Goal: Task Accomplishment & Management: Use online tool/utility

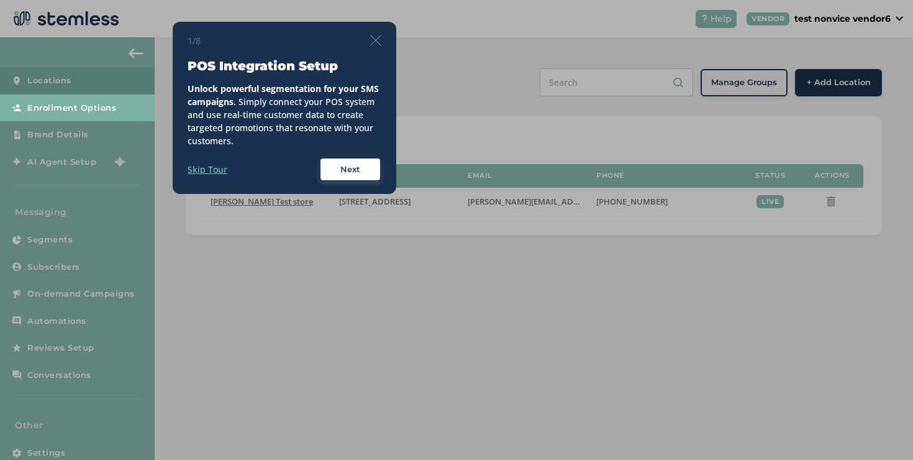
click at [208, 20] on div "1/8 POS Integration Setup Unlock powerful segmentation for your SMS campaigns .…" at bounding box center [456, 230] width 913 height 460
click at [387, 42] on div "1/8 POS Integration Setup Unlock powerful segmentation for your SMS campaigns .…" at bounding box center [285, 108] width 224 height 173
click at [377, 43] on img at bounding box center [375, 40] width 11 height 11
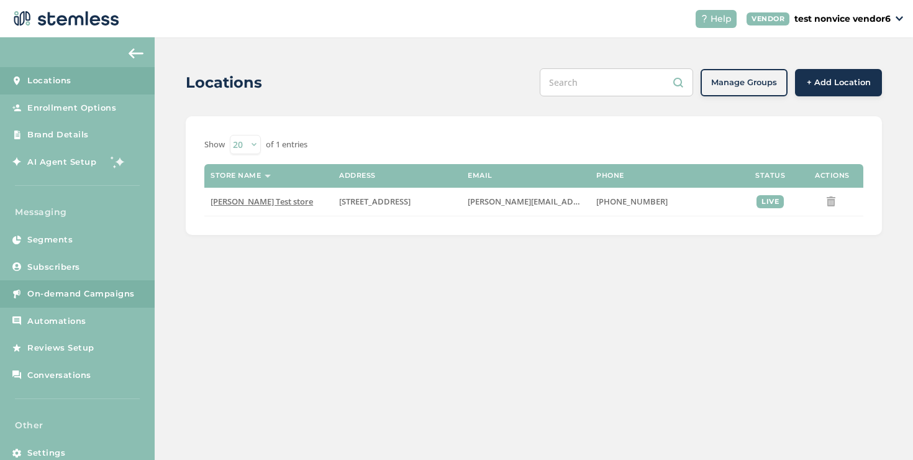
click at [132, 284] on link "On-demand Campaigns" at bounding box center [77, 293] width 155 height 27
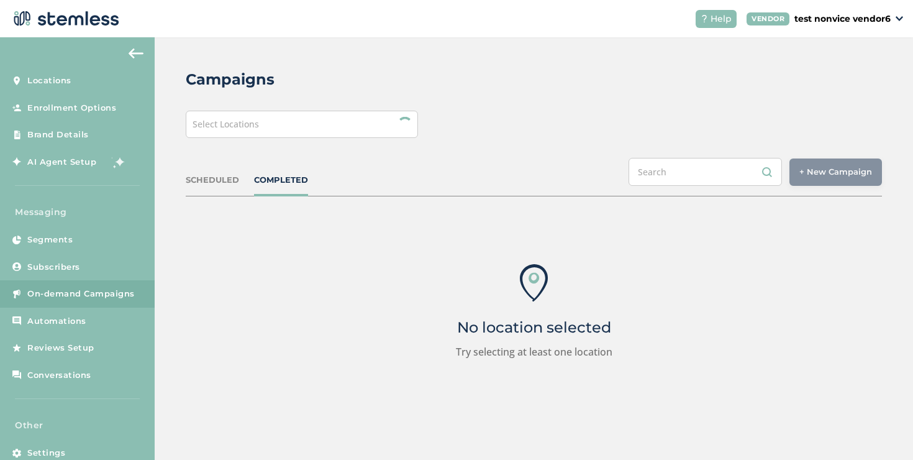
click at [241, 130] on div "Select Locations" at bounding box center [302, 124] width 232 height 27
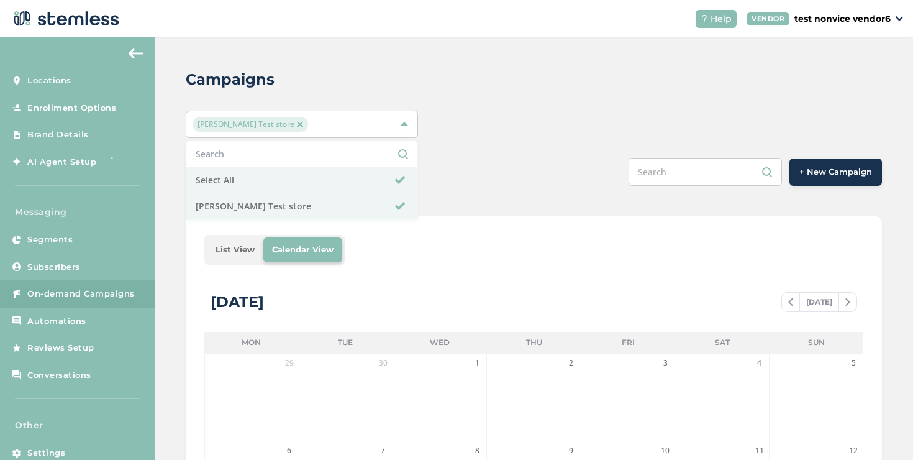
click at [837, 174] on span "+ New Campaign" at bounding box center [836, 172] width 73 height 12
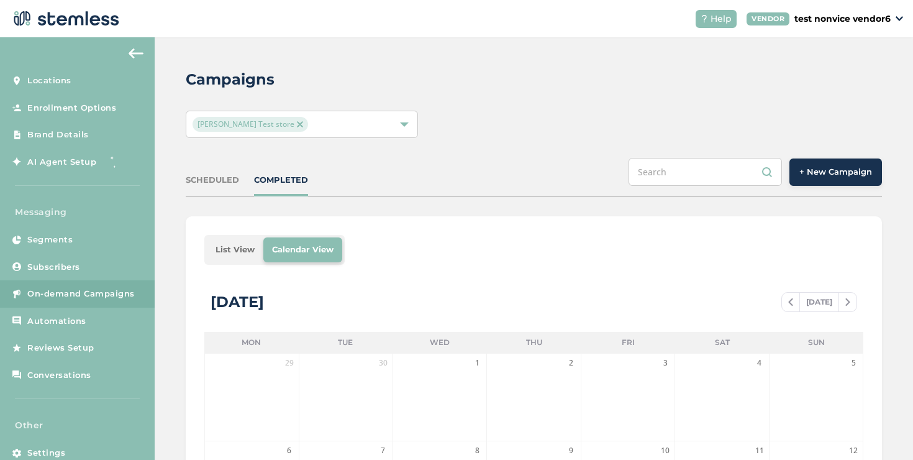
click at [853, 180] on button "+ New Campaign" at bounding box center [836, 171] width 93 height 27
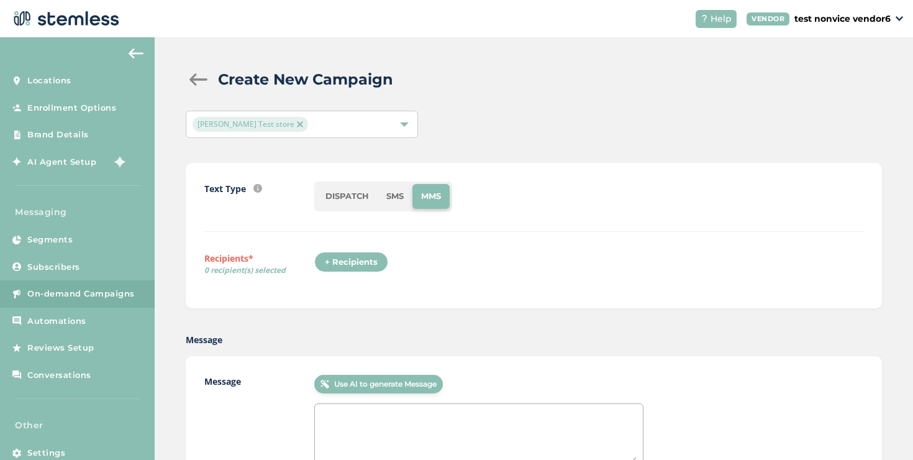
scroll to position [205, 0]
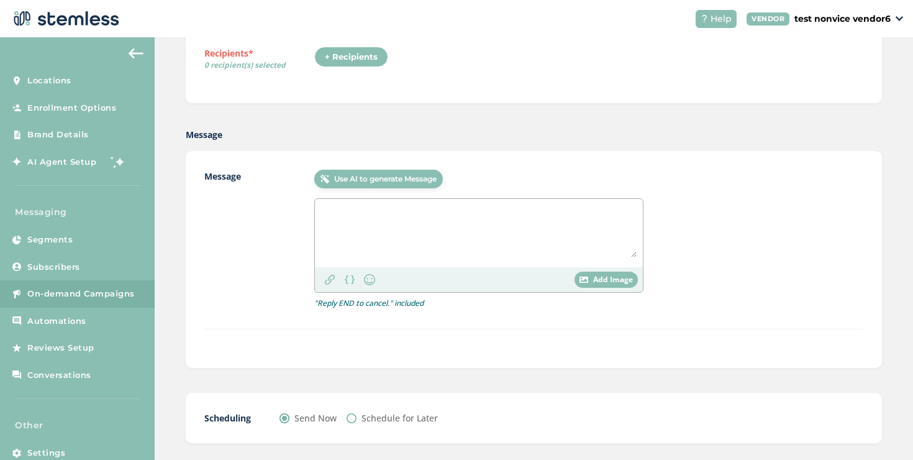
click at [432, 221] on textarea at bounding box center [479, 231] width 316 height 52
paste textarea "https://app.stemless.co/#/locations?token=eyJ0eXAiOiJKV1QiLCJhbGciOiJSUzI1NiJ9.…"
type textarea "https://app.stemless.co/#/locations?token=eyJ0eXAiOiJKV1QiLCJhbGciOiJSUzI1NiJ9.…"
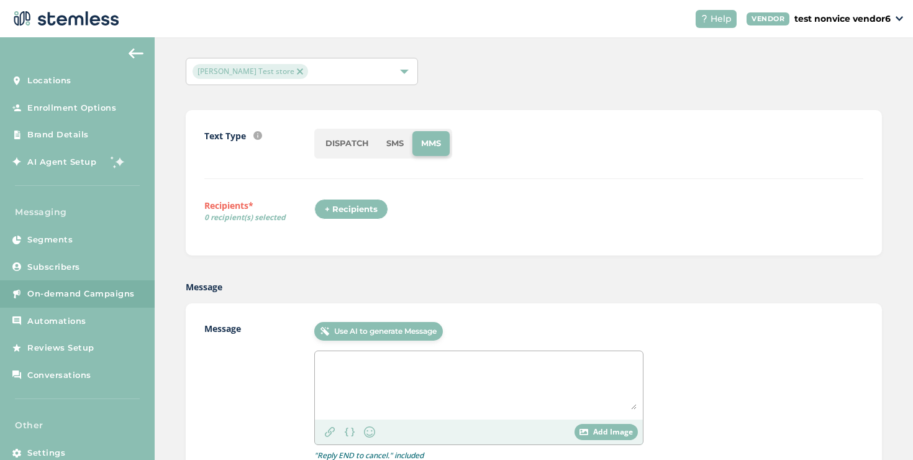
scroll to position [0, 0]
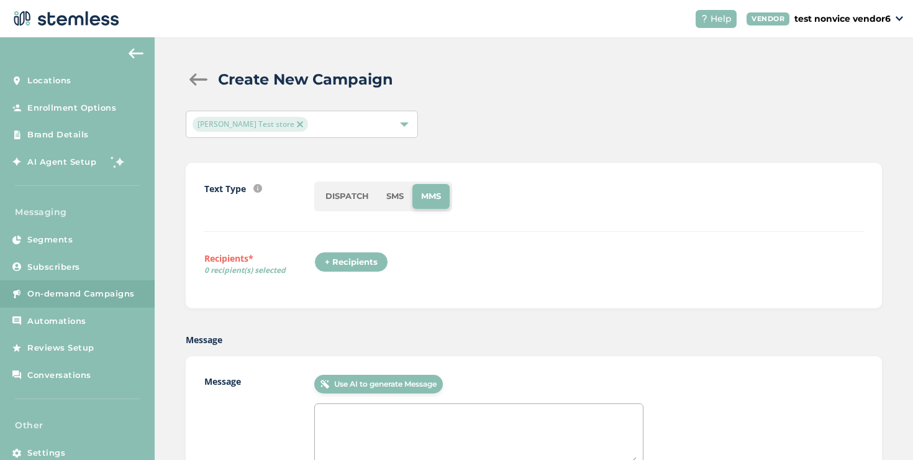
click at [128, 283] on link "On-demand Campaigns" at bounding box center [77, 293] width 155 height 27
click at [334, 264] on div "+ Recipients" at bounding box center [351, 262] width 74 height 21
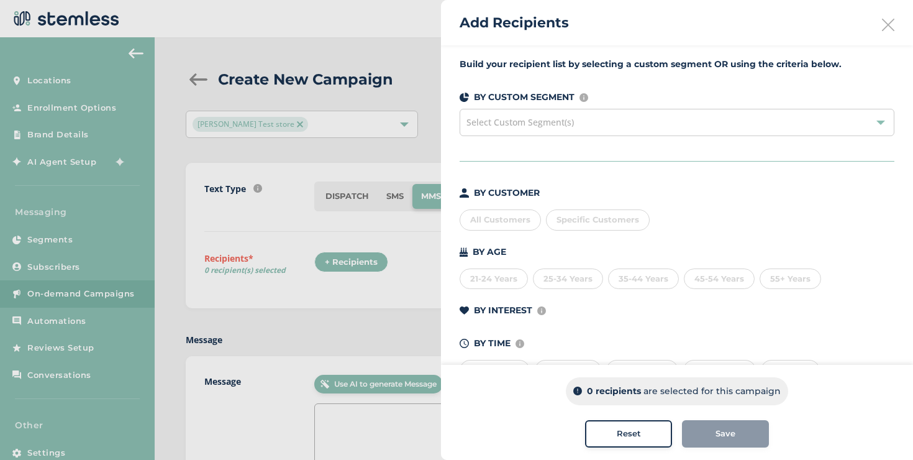
click at [506, 221] on div "All Customers" at bounding box center [500, 219] width 81 height 21
click at [557, 223] on span "Specific Customers" at bounding box center [598, 219] width 83 height 10
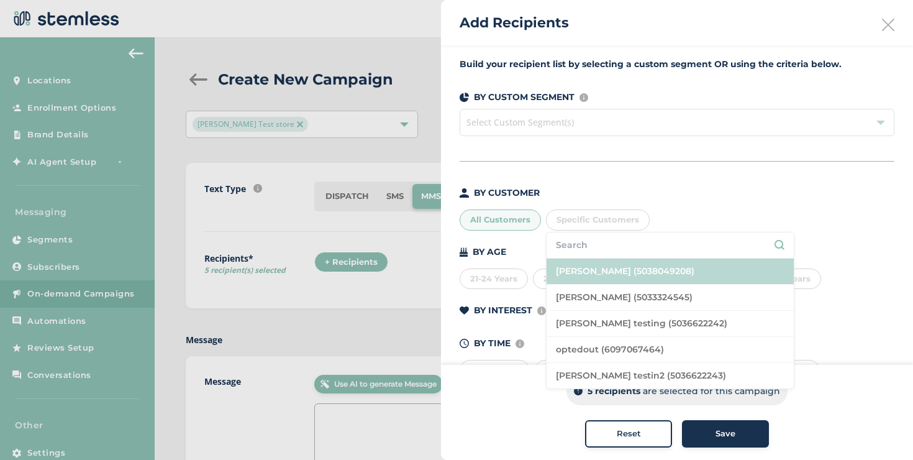
click at [561, 267] on li "Brian Shen (5038049208)" at bounding box center [670, 271] width 247 height 26
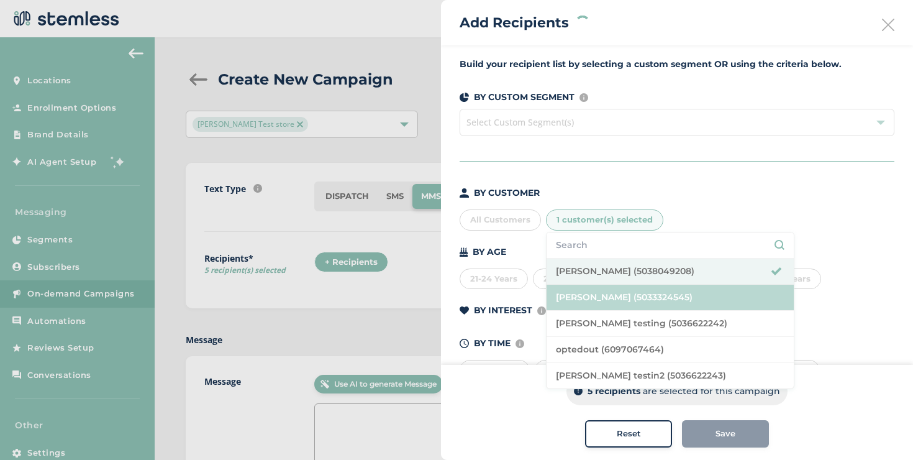
click at [578, 308] on li "koushi sunder (5033324545)" at bounding box center [670, 298] width 247 height 26
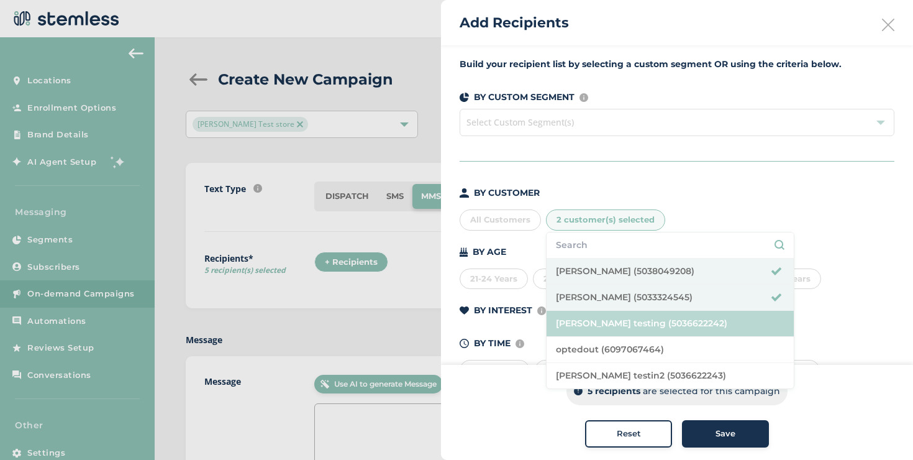
click at [579, 322] on li "mohammad testing (5036622242)" at bounding box center [670, 324] width 247 height 26
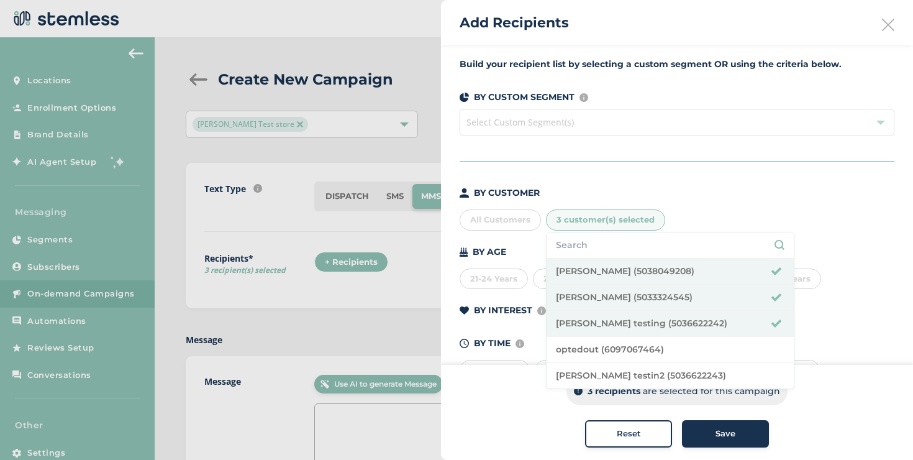
click at [705, 423] on div "3 recipients are selected for this campaign Reset Save" at bounding box center [677, 412] width 472 height 95
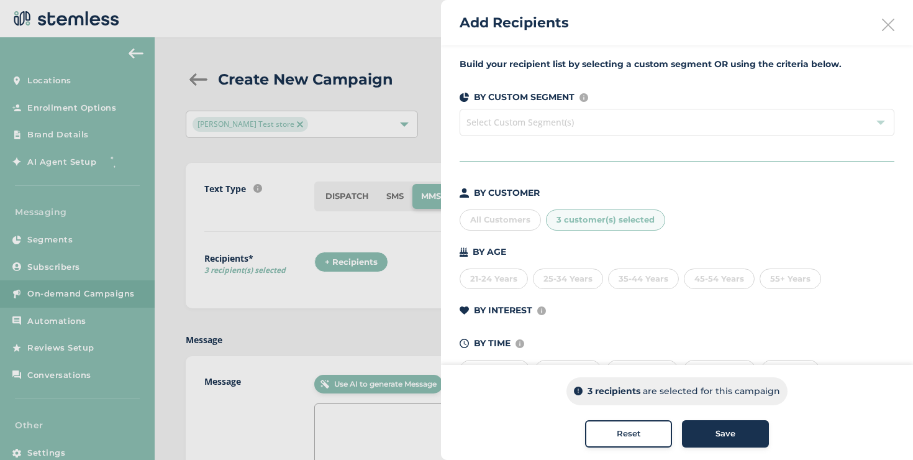
click at [705, 426] on button "Save" at bounding box center [725, 433] width 87 height 27
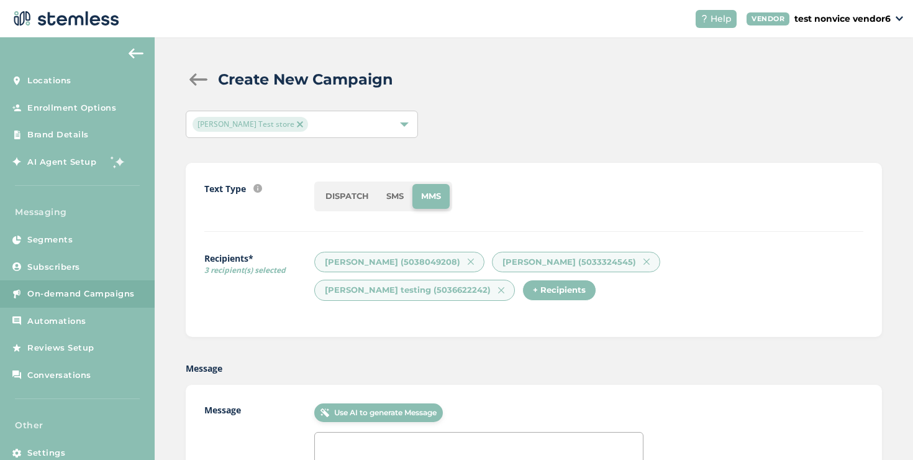
click at [391, 207] on li "SMS" at bounding box center [395, 196] width 35 height 25
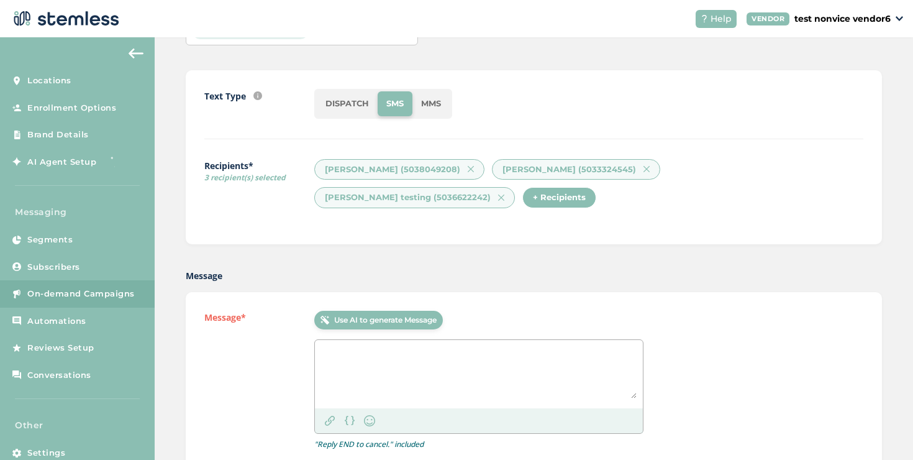
click at [412, 345] on div at bounding box center [479, 374] width 328 height 68
click at [411, 347] on textarea at bounding box center [479, 372] width 316 height 52
paste textarea "hey {first_name}, we're testing a multi segment message using a twilio line to …"
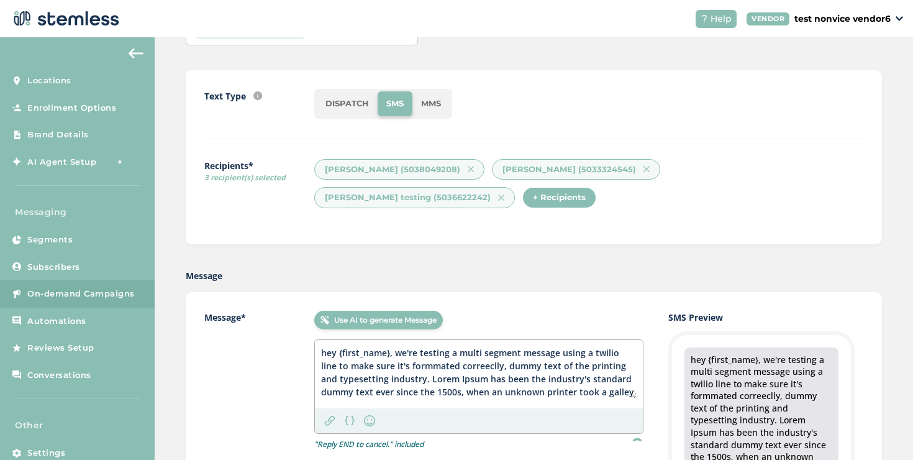
scroll to position [25, 0]
type textarea "hey {first_name}, we're testing a multi segment message using a twilio line to …"
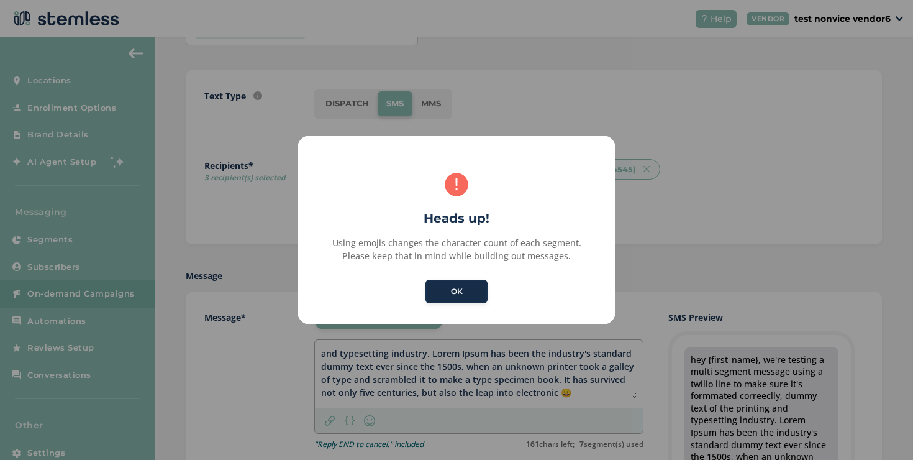
click at [442, 298] on button "OK" at bounding box center [457, 292] width 62 height 24
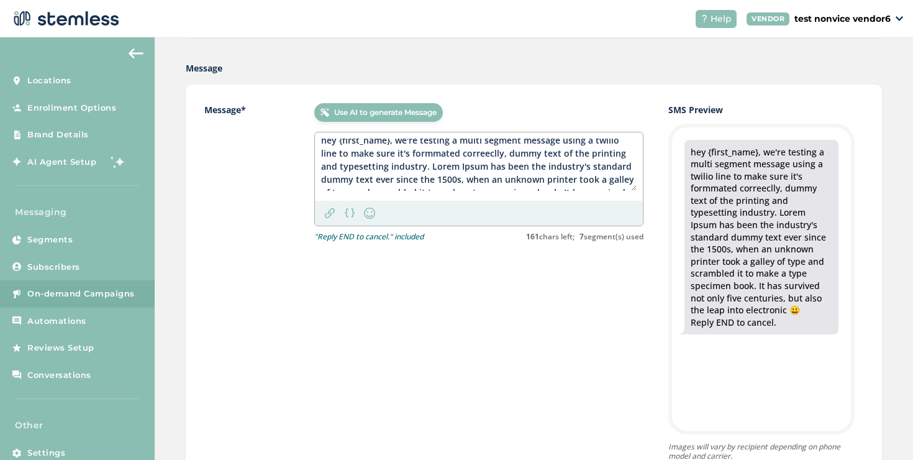
scroll to position [606, 0]
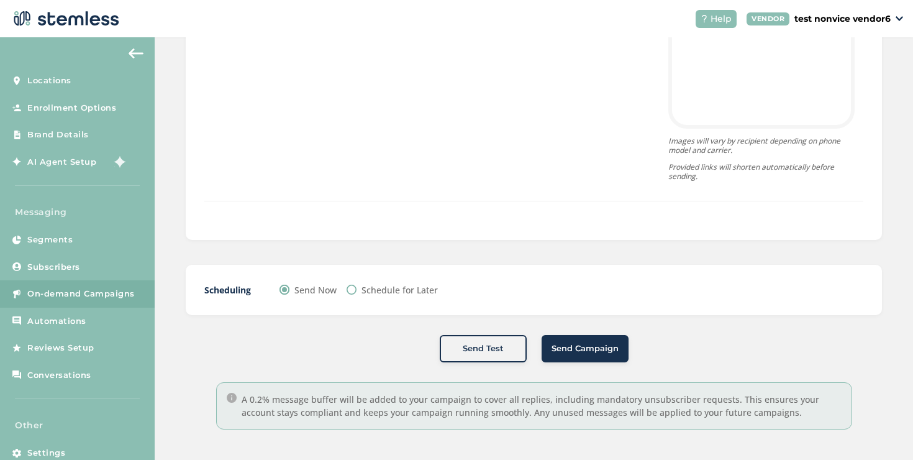
click at [574, 353] on span "Send Campaign" at bounding box center [585, 348] width 67 height 12
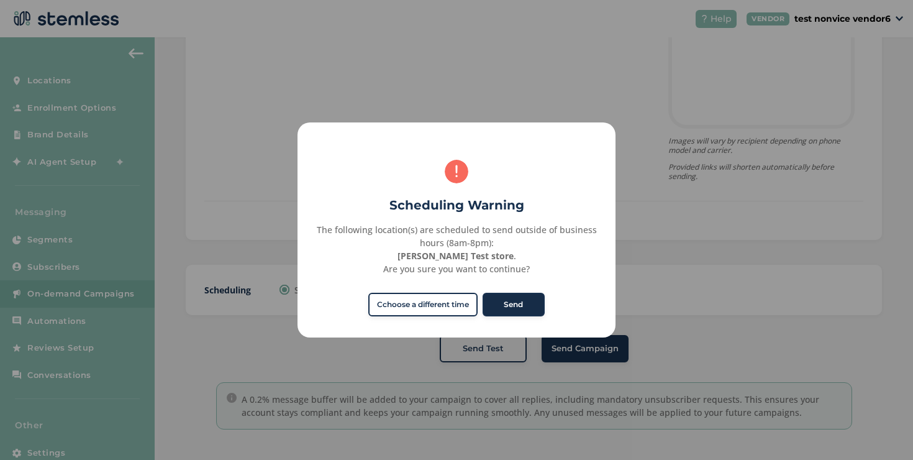
click at [500, 305] on button "Send" at bounding box center [514, 305] width 62 height 24
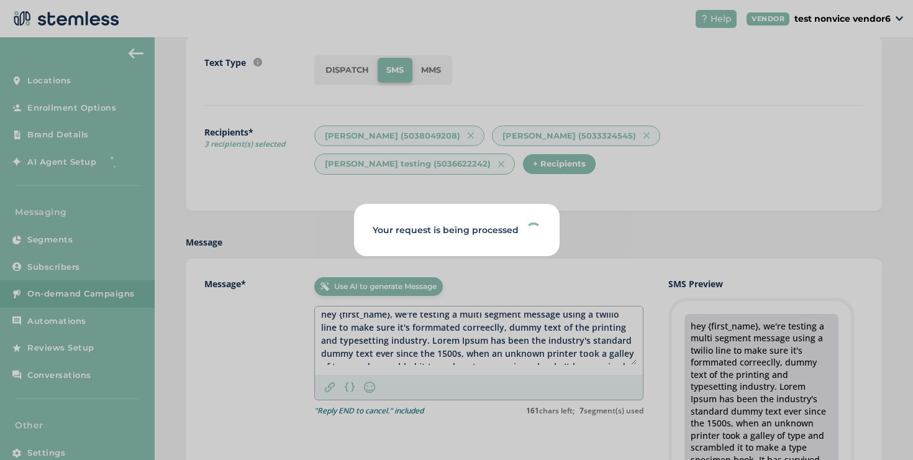
scroll to position [92, 0]
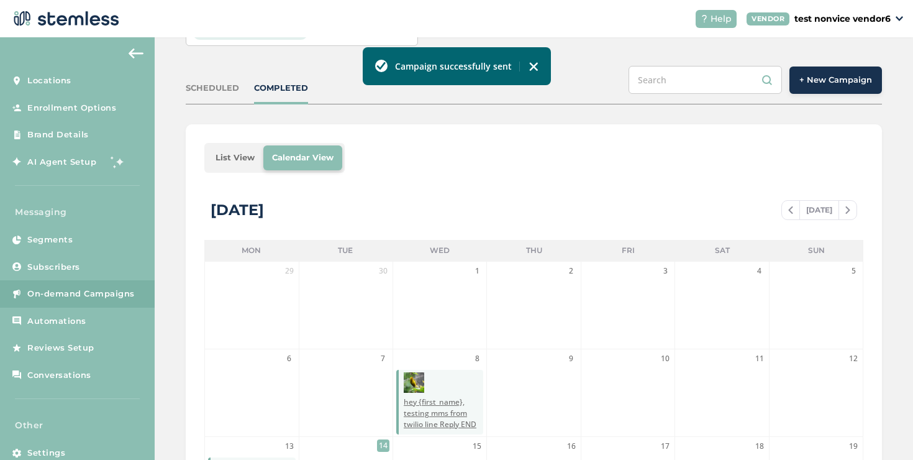
click at [241, 148] on li "List View" at bounding box center [235, 157] width 57 height 25
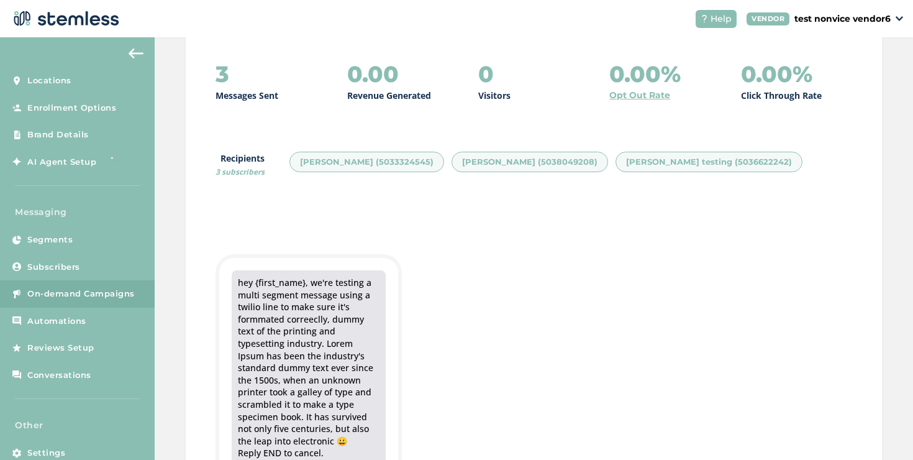
scroll to position [413, 0]
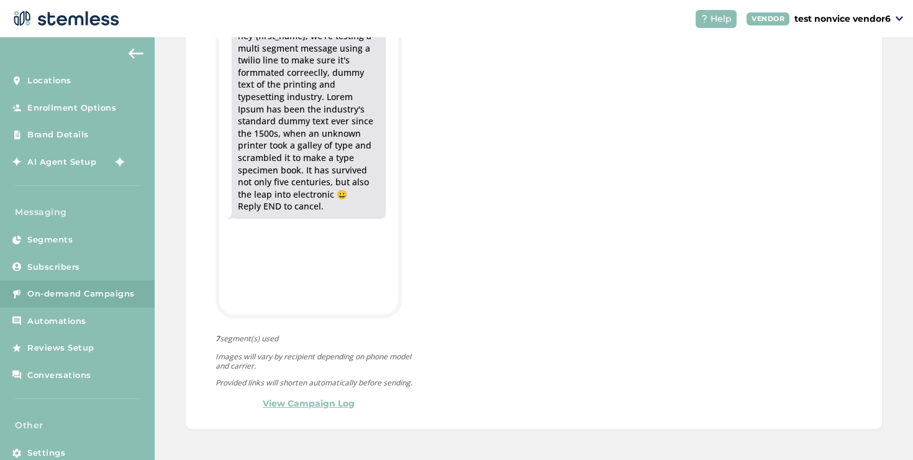
click at [305, 406] on link "View Campaign Log" at bounding box center [309, 403] width 92 height 13
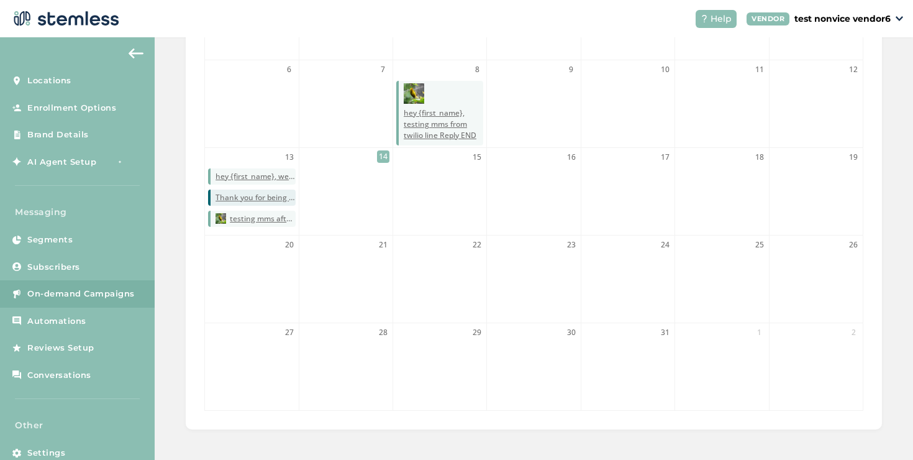
scroll to position [360, 0]
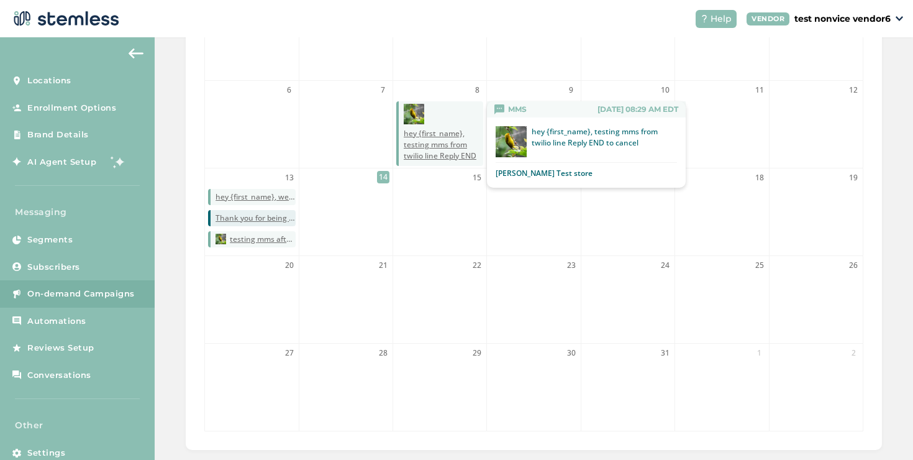
click at [441, 145] on span "hey {first_name}, testing mms from twilio line Reply END to cancel" at bounding box center [444, 150] width 80 height 45
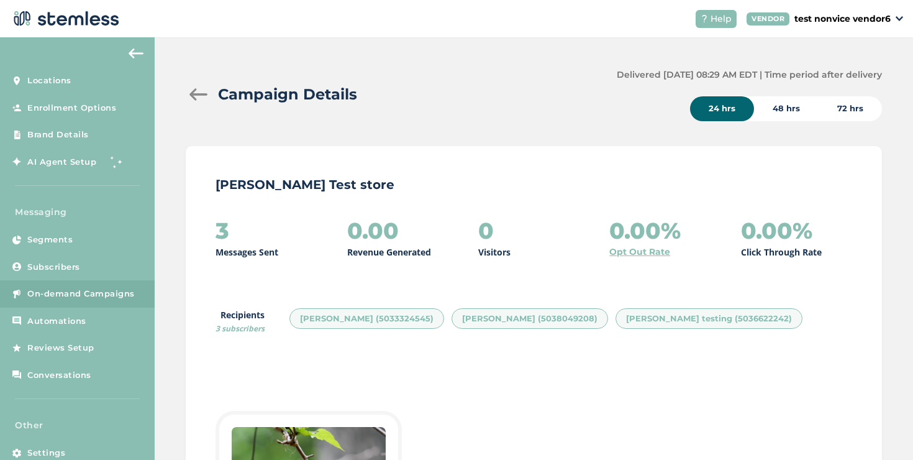
click at [203, 91] on div at bounding box center [198, 94] width 25 height 12
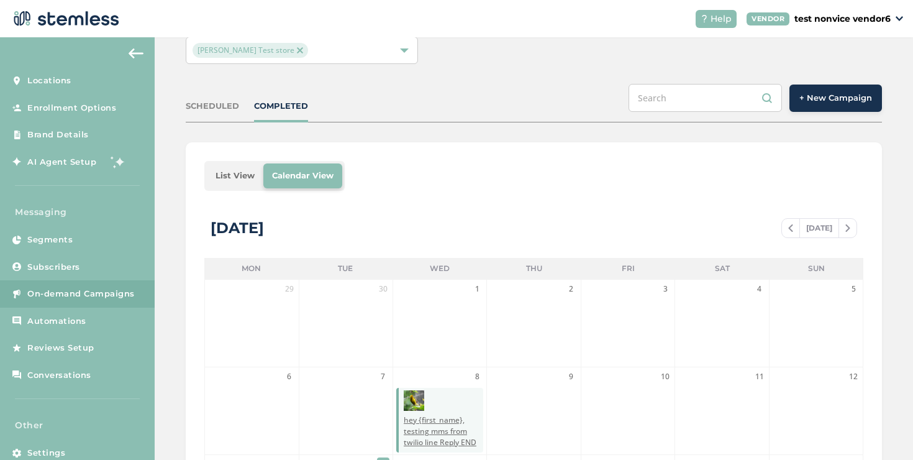
scroll to position [75, 0]
click at [224, 176] on li "List View" at bounding box center [235, 175] width 57 height 25
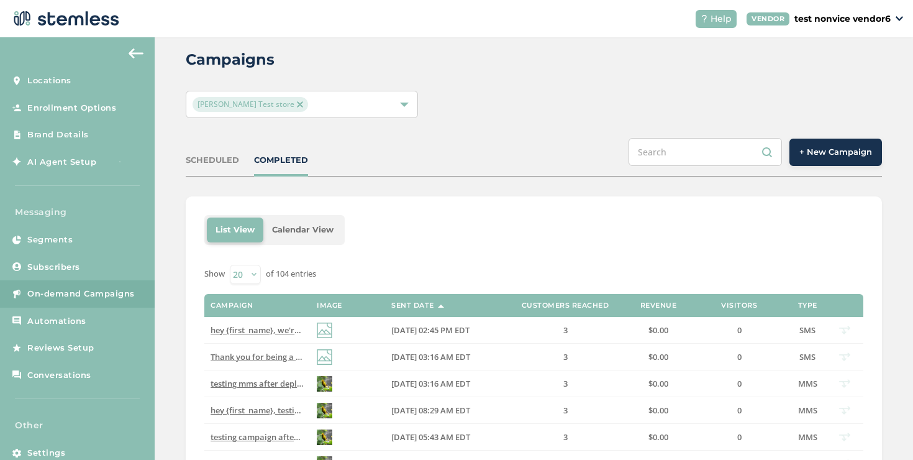
scroll to position [71, 0]
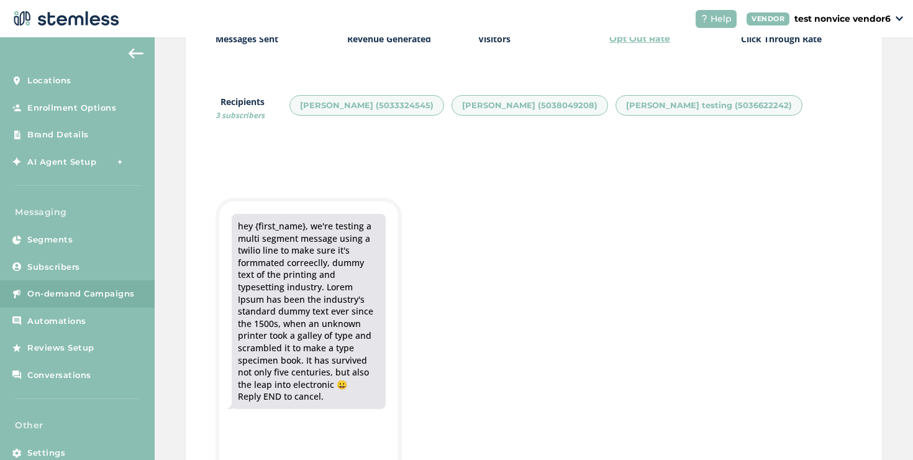
scroll to position [355, 0]
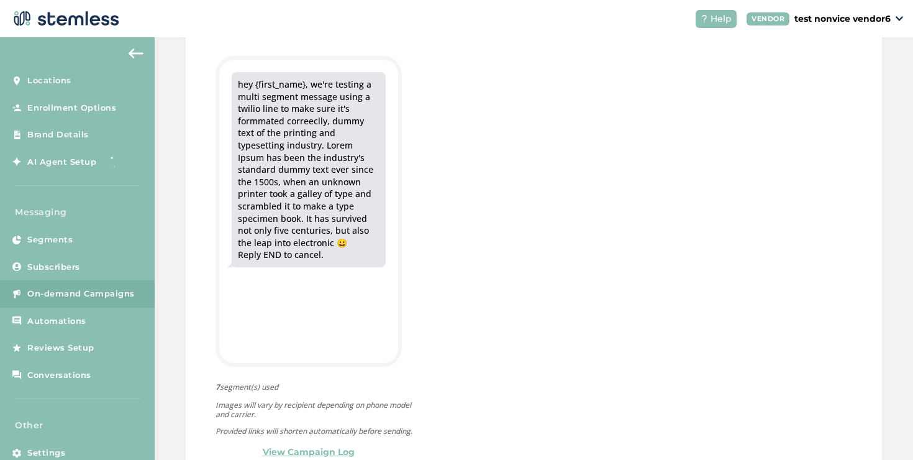
drag, startPoint x: 331, startPoint y: 240, endPoint x: 231, endPoint y: 86, distance: 184.0
click at [231, 86] on div "hey {first_name}, we're testing a multi segment message using a twilio line to …" at bounding box center [308, 170] width 179 height 220
copy div "hey {first_name}, we're testing a multi segment message using a twilio line to …"
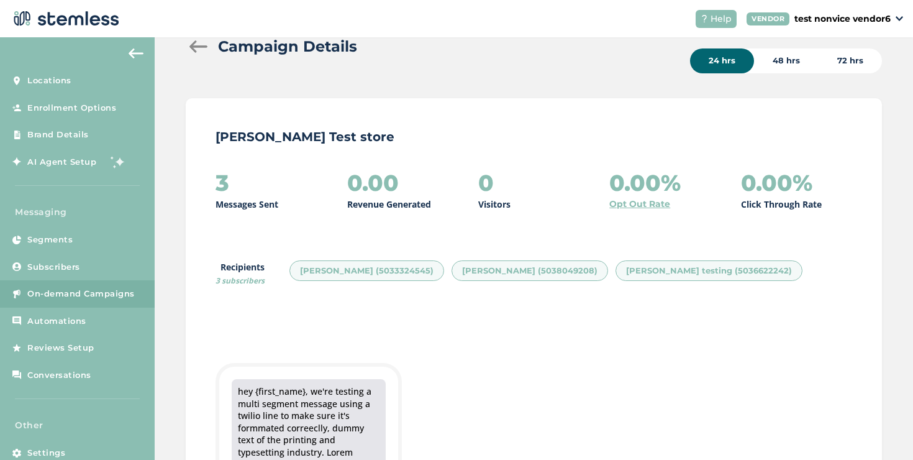
scroll to position [48, 0]
click at [204, 39] on div "Campaign Details" at bounding box center [396, 46] width 421 height 22
click at [203, 42] on div at bounding box center [198, 46] width 25 height 12
